Goal: Task Accomplishment & Management: Use online tool/utility

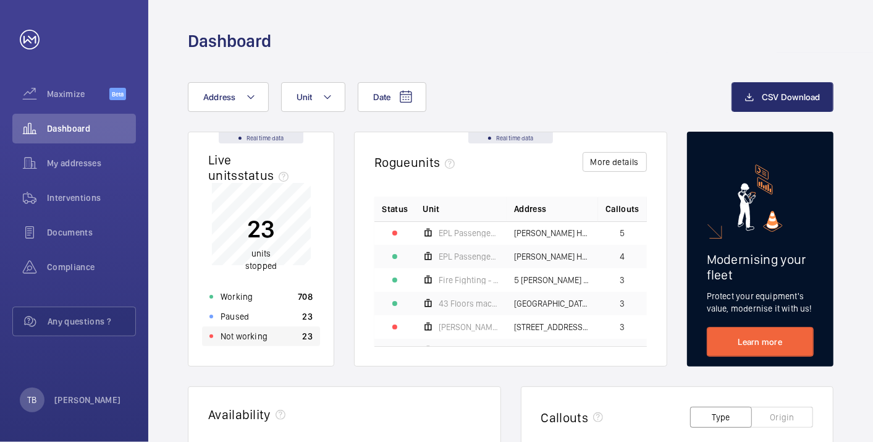
click at [236, 334] on p "Not working" at bounding box center [244, 336] width 47 height 12
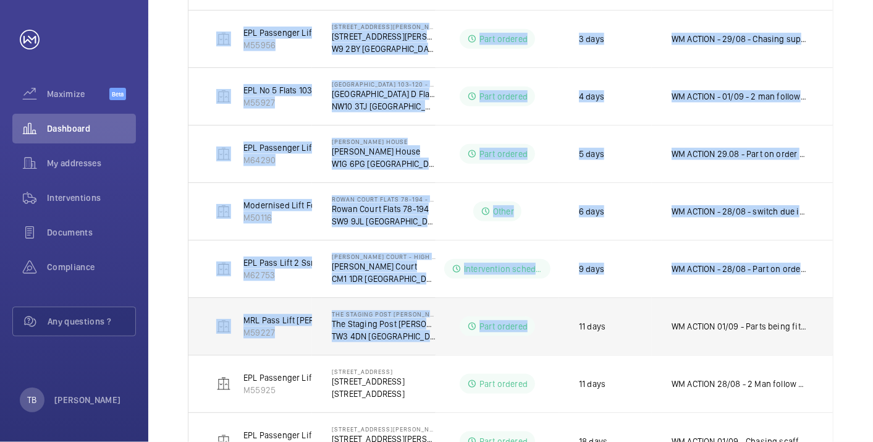
scroll to position [823, 0]
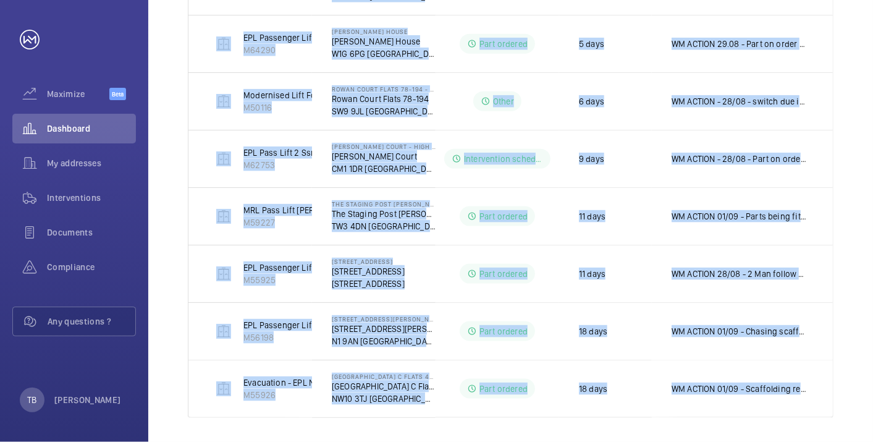
drag, startPoint x: 205, startPoint y: 117, endPoint x: 876, endPoint y: 415, distance: 734.2
click at [873, 415] on html "Your request has been sent. We will contact you soon. Maximize Beta Dashboard M…" at bounding box center [436, 221] width 873 height 442
copy table "Units Address Status Stopped since Additional information EPL Passenger Lift M5…"
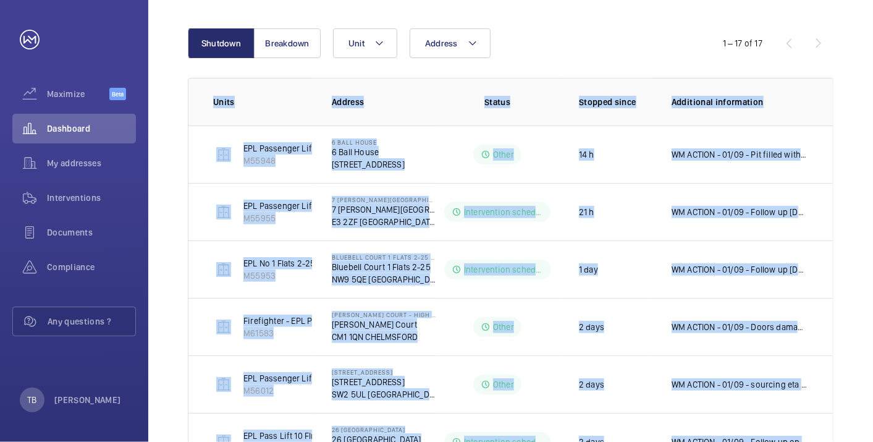
scroll to position [0, 0]
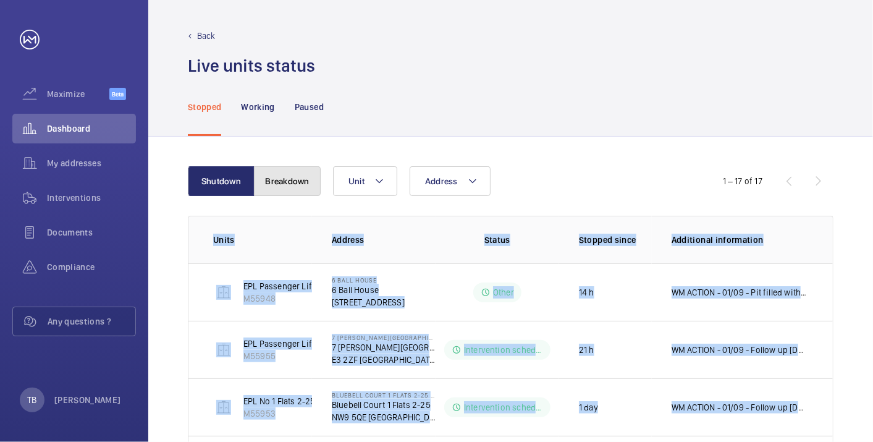
click at [295, 185] on button "Breakdown" at bounding box center [287, 181] width 67 height 30
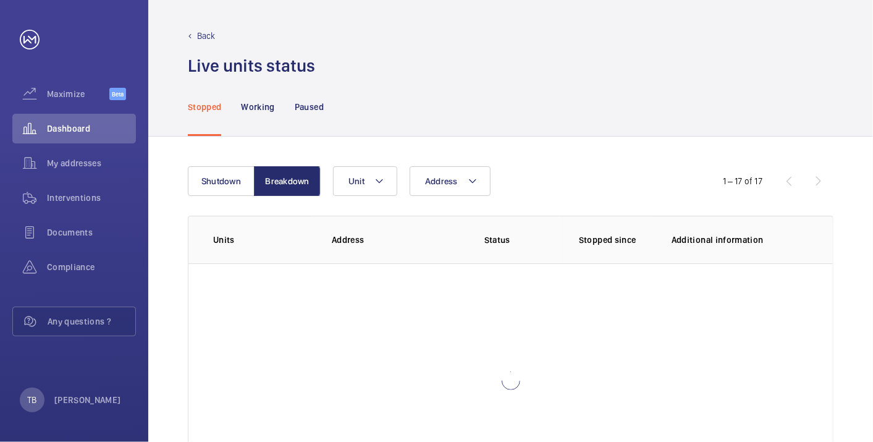
click at [461, 85] on div "Stopped Working Paused" at bounding box center [511, 106] width 646 height 59
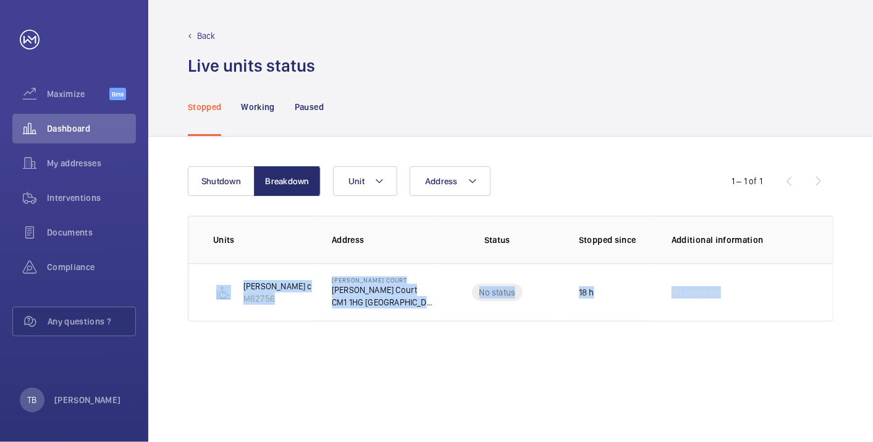
drag, startPoint x: 561, startPoint y: 324, endPoint x: 790, endPoint y: 343, distance: 229.4
click at [790, 343] on div "Shutdown Breakdown Address Unit 1 – 1 of 1 Units Address Status Stopped since A…" at bounding box center [510, 289] width 725 height 305
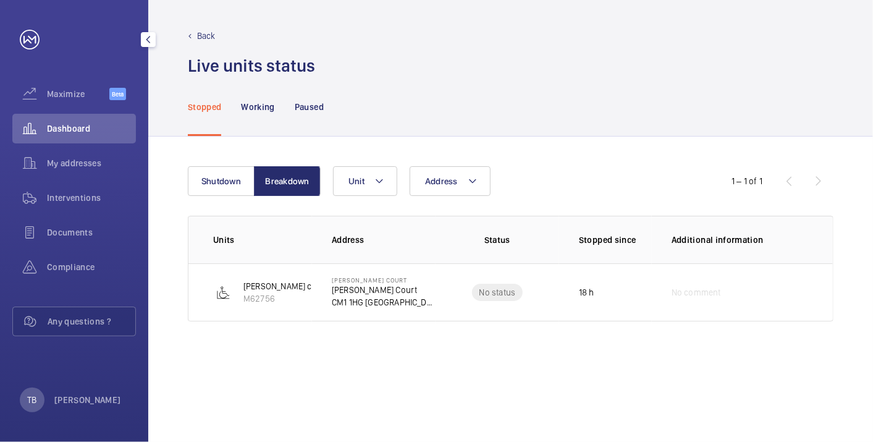
click at [109, 114] on div "Dashboard" at bounding box center [74, 129] width 124 height 30
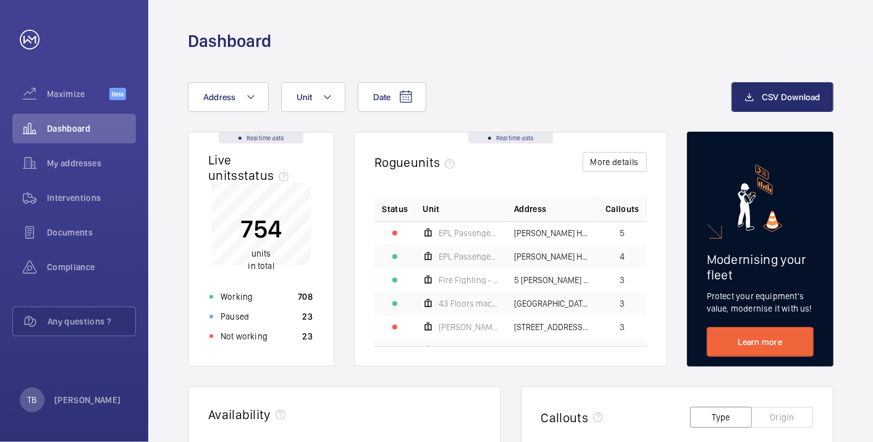
click at [481, 48] on div "Dashboard" at bounding box center [511, 41] width 646 height 23
